Goal: Find specific page/section

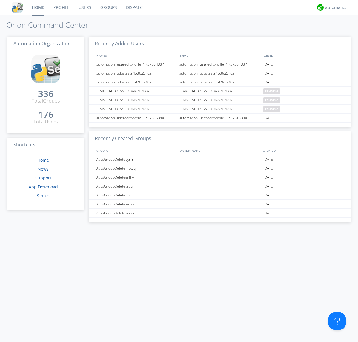
click at [135, 7] on link "Dispatch" at bounding box center [135, 7] width 29 height 15
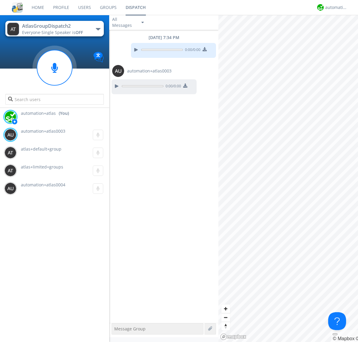
click at [98, 29] on div "button" at bounding box center [98, 29] width 5 height 2
click at [0, 0] on span "AtlasGroupDispatch" at bounding box center [0, 0] width 0 height 0
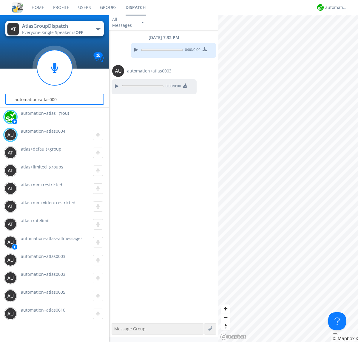
type input "automation+atlas0004"
click at [334, 7] on div "automation+atlas" at bounding box center [336, 7] width 22 height 6
